Goal: Task Accomplishment & Management: Manage account settings

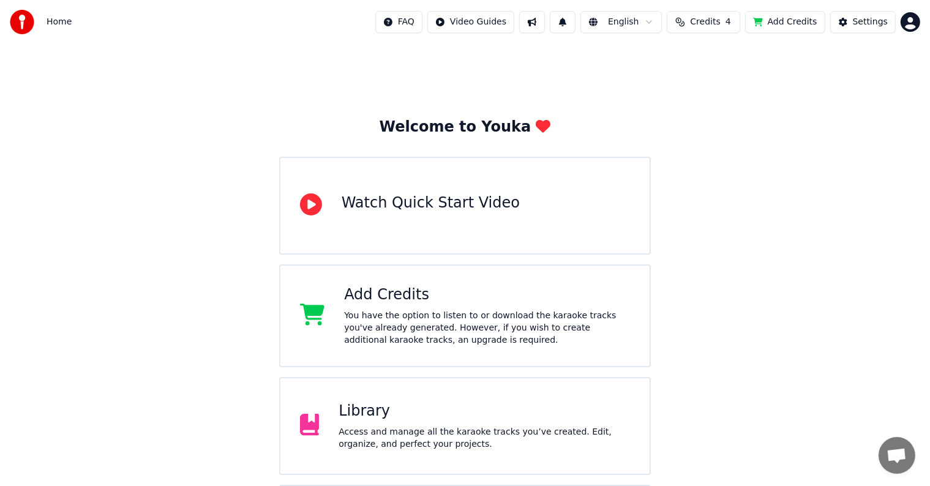
click at [345, 426] on div "Access and manage all the karaoke tracks you’ve created. Edit, organize, and pe…" at bounding box center [485, 438] width 292 height 25
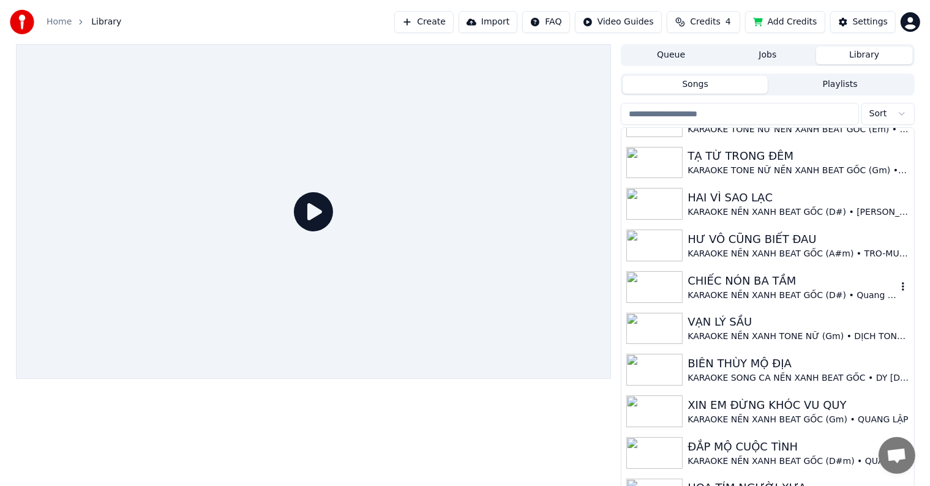
scroll to position [674, 0]
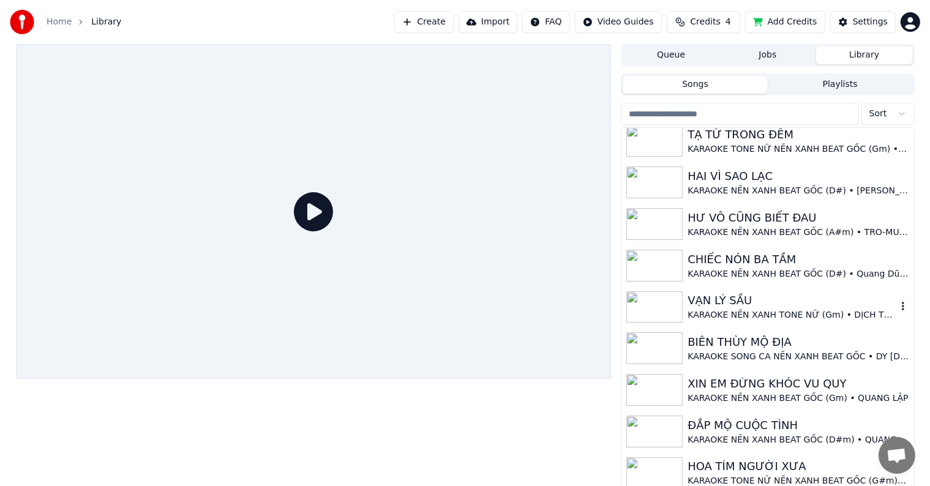
click at [746, 303] on div "VẠN LÝ SẦU" at bounding box center [792, 300] width 209 height 17
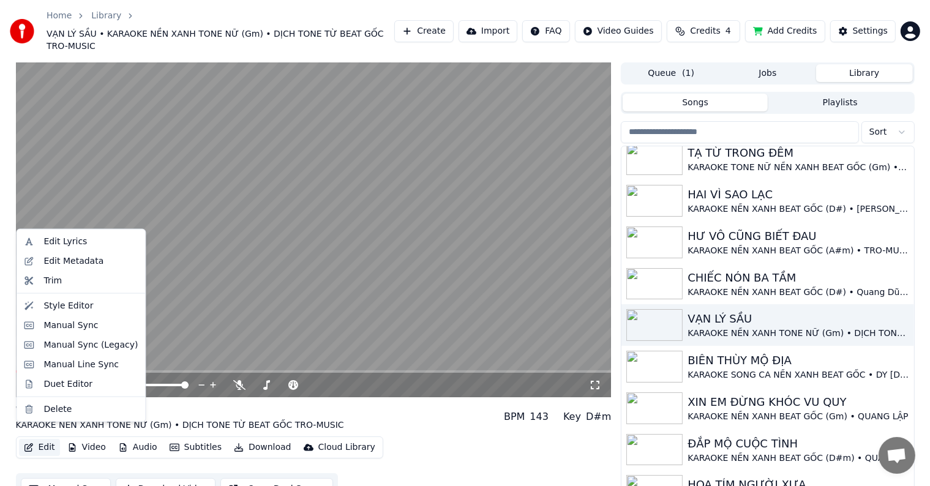
click at [42, 439] on button "Edit" at bounding box center [39, 447] width 41 height 17
click at [83, 258] on div "Edit Metadata" at bounding box center [73, 261] width 60 height 12
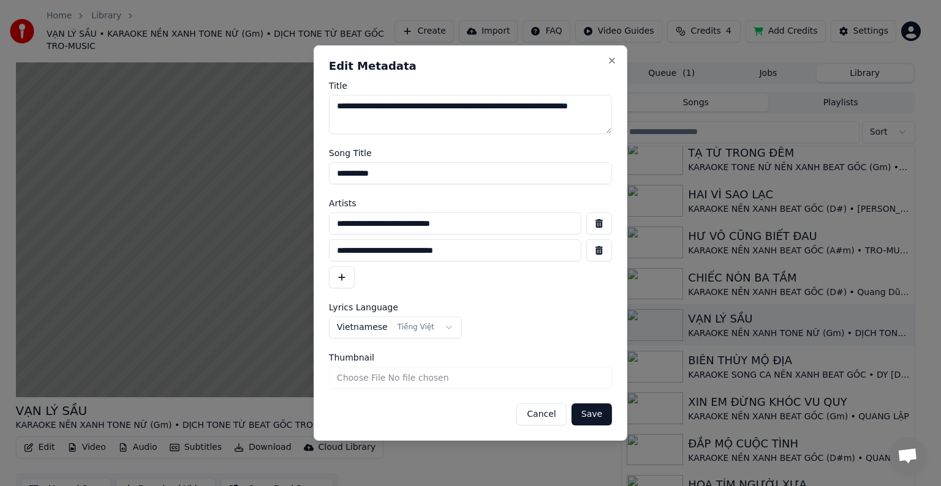
click at [421, 222] on input "**********" at bounding box center [455, 224] width 252 height 22
drag, startPoint x: 421, startPoint y: 222, endPoint x: 448, endPoint y: 223, distance: 26.4
click at [448, 223] on input "**********" at bounding box center [455, 224] width 252 height 22
click at [469, 409] on div "Cancel Save" at bounding box center [470, 415] width 283 height 22
click at [553, 417] on button "Cancel" at bounding box center [541, 415] width 50 height 22
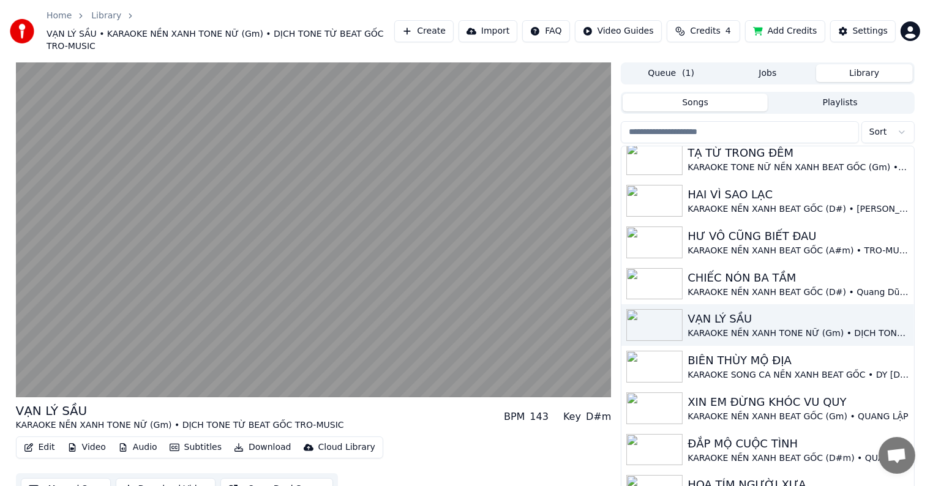
click at [43, 439] on button "Edit" at bounding box center [39, 447] width 41 height 17
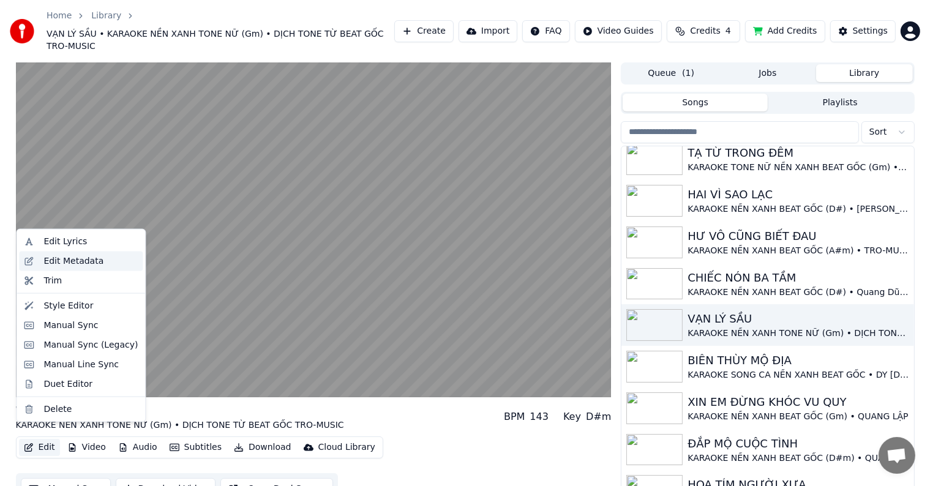
click at [81, 257] on div "Edit Metadata" at bounding box center [73, 261] width 60 height 12
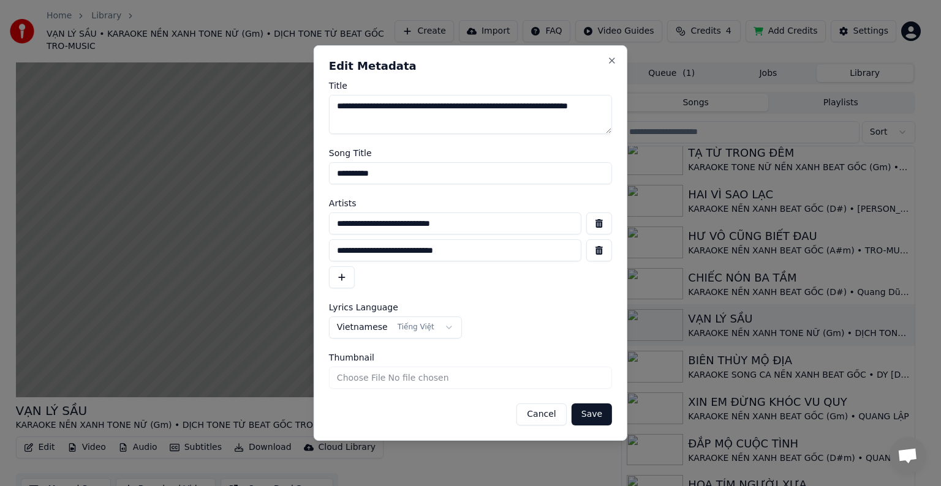
click at [541, 412] on button "Cancel" at bounding box center [541, 415] width 50 height 22
